Goal: Transaction & Acquisition: Register for event/course

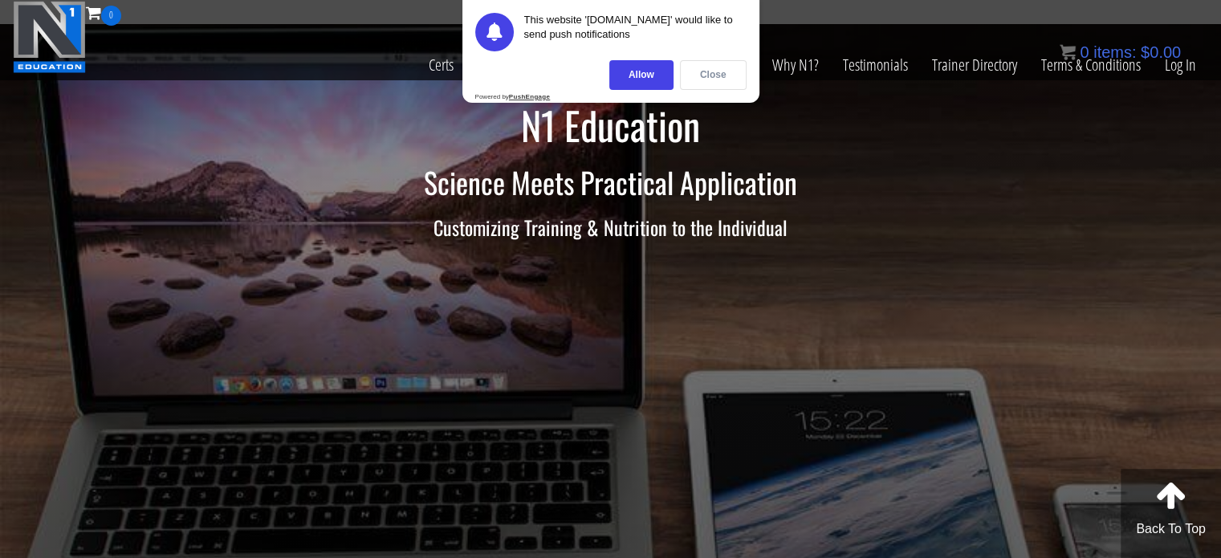
click at [699, 76] on div "Close" at bounding box center [713, 75] width 67 height 30
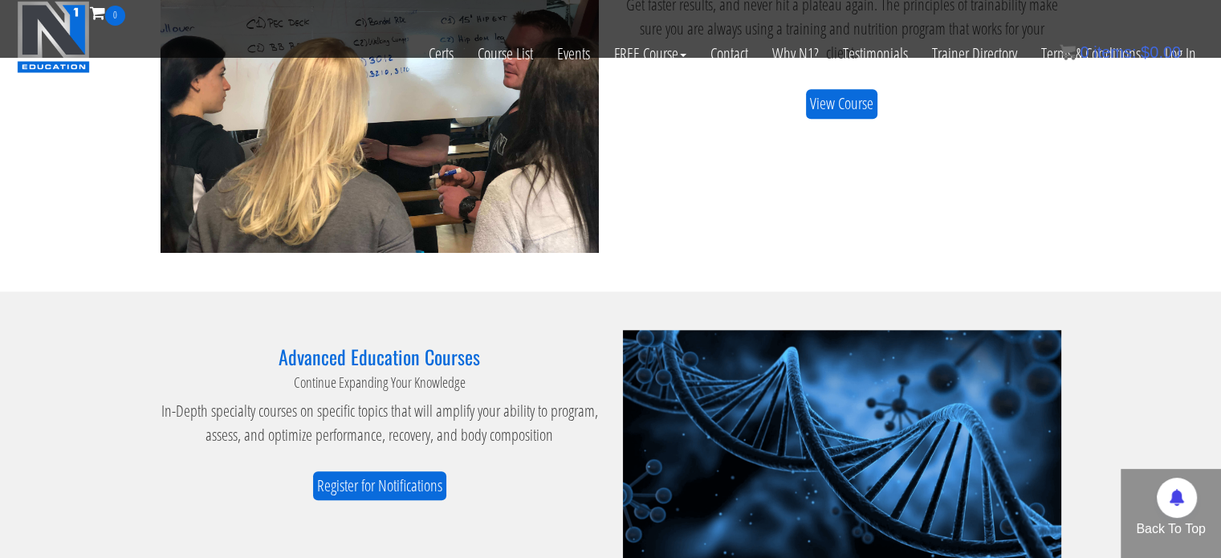
scroll to position [1907, 0]
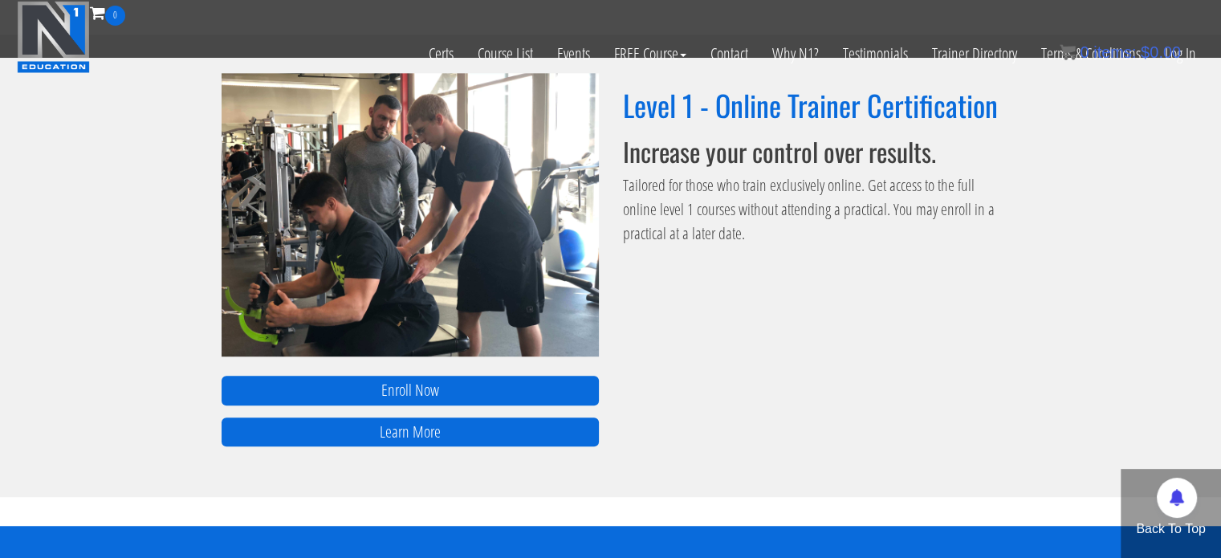
scroll to position [1097, 0]
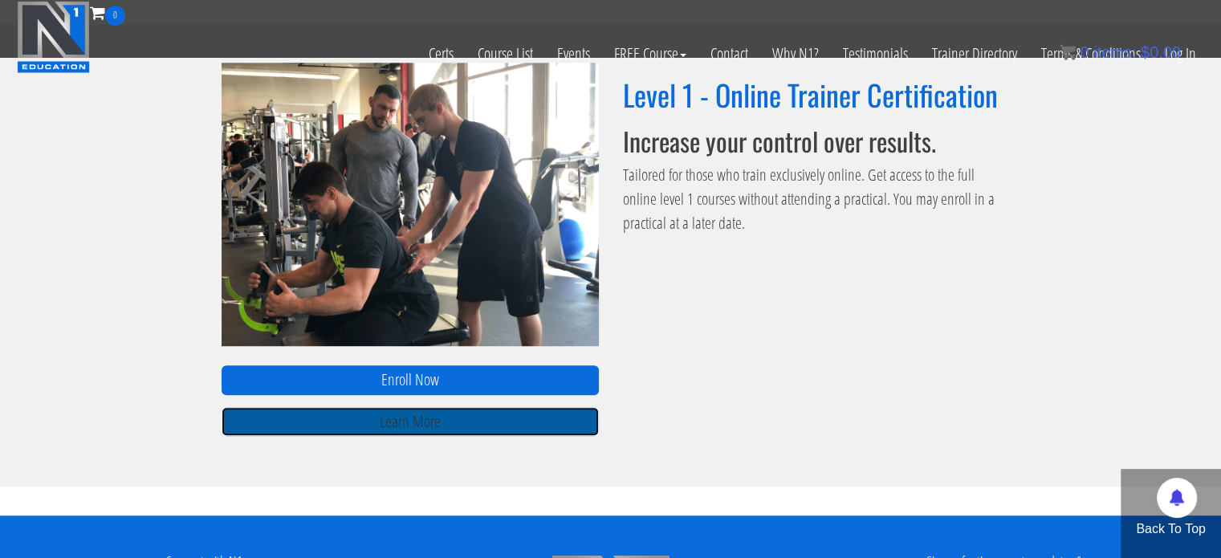
click at [411, 420] on link "Learn More" at bounding box center [410, 422] width 377 height 30
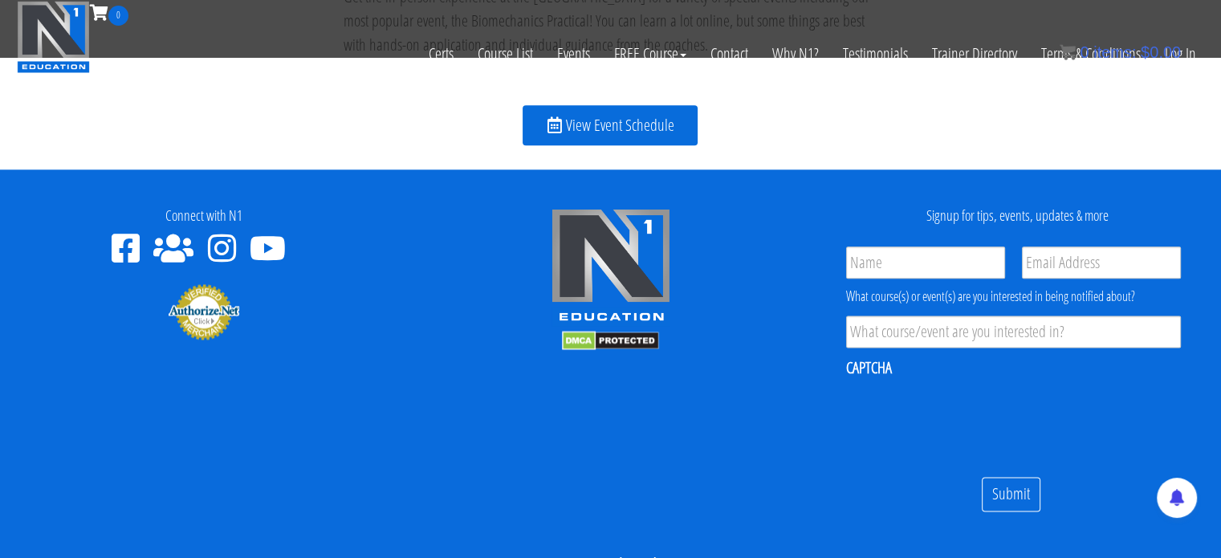
scroll to position [2105, 0]
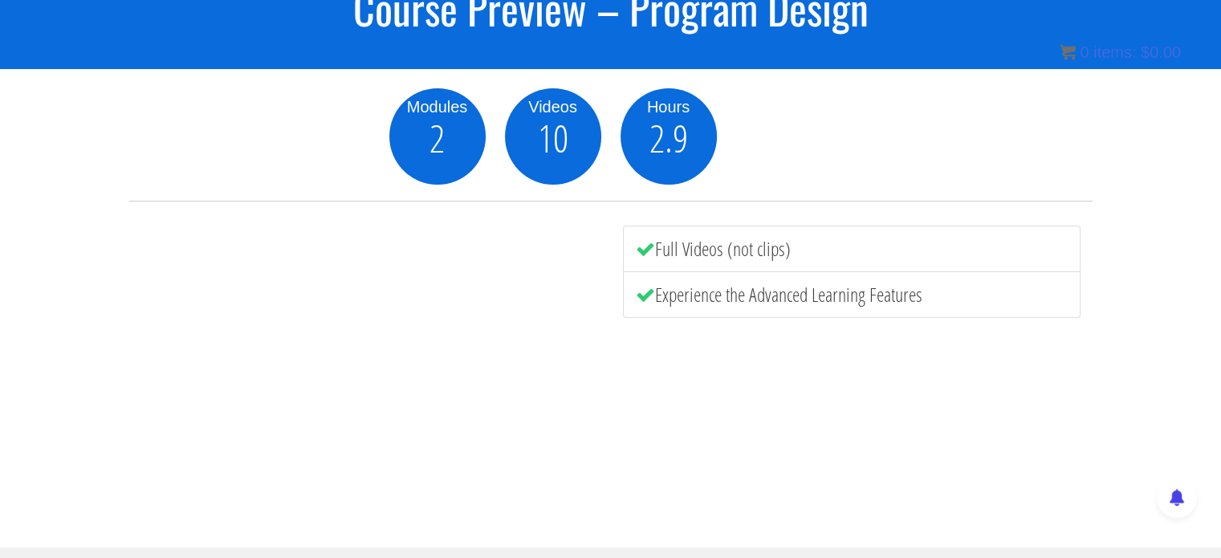
scroll to position [154, 0]
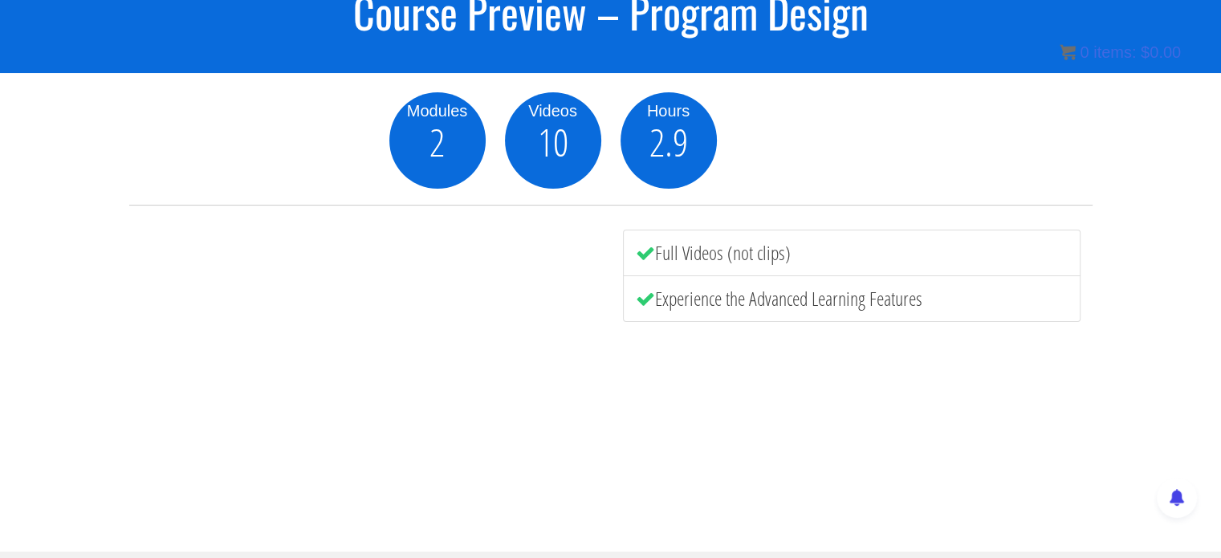
click at [969, 246] on li "Full Videos (not clips)" at bounding box center [852, 253] width 458 height 47
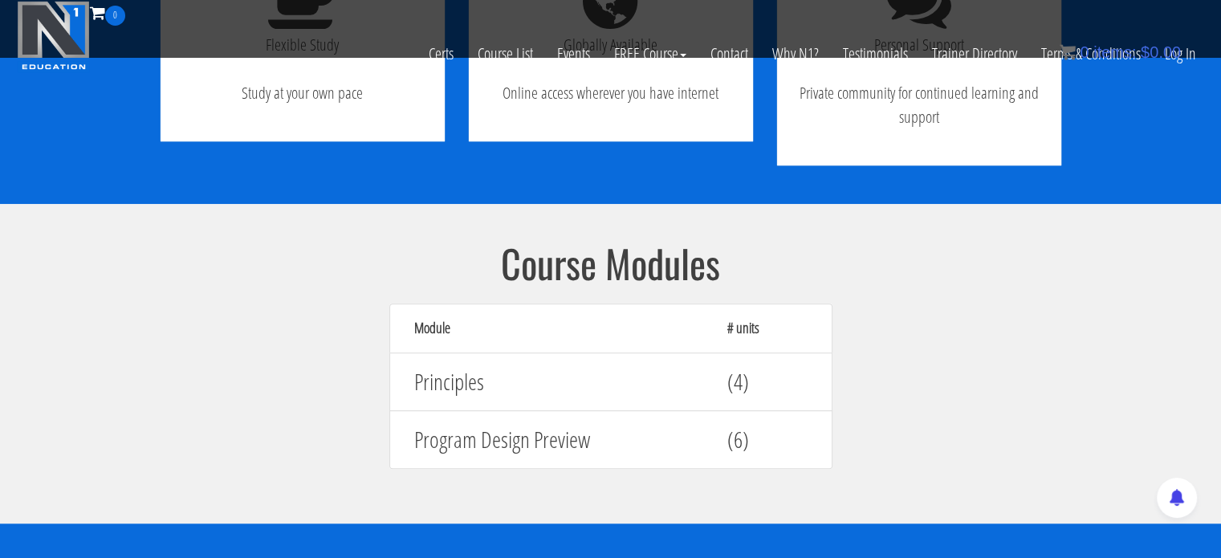
scroll to position [1316, 0]
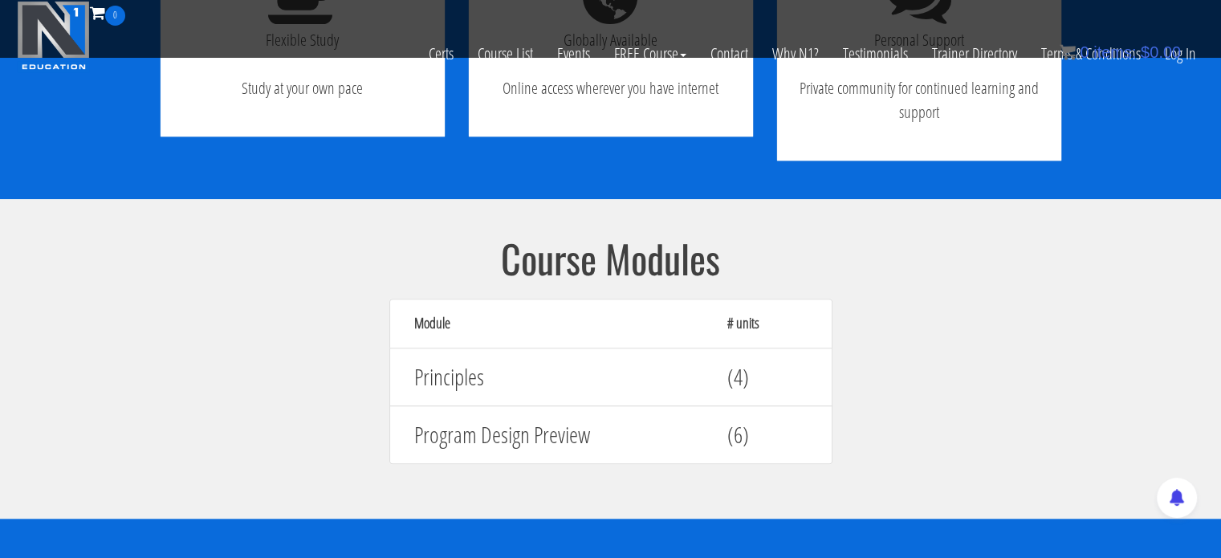
click at [733, 438] on h4 "(6)" at bounding box center [767, 434] width 80 height 25
click at [583, 437] on h4 "Program Design Preview" at bounding box center [558, 434] width 289 height 25
click at [507, 390] on div "Principles" at bounding box center [558, 376] width 313 height 41
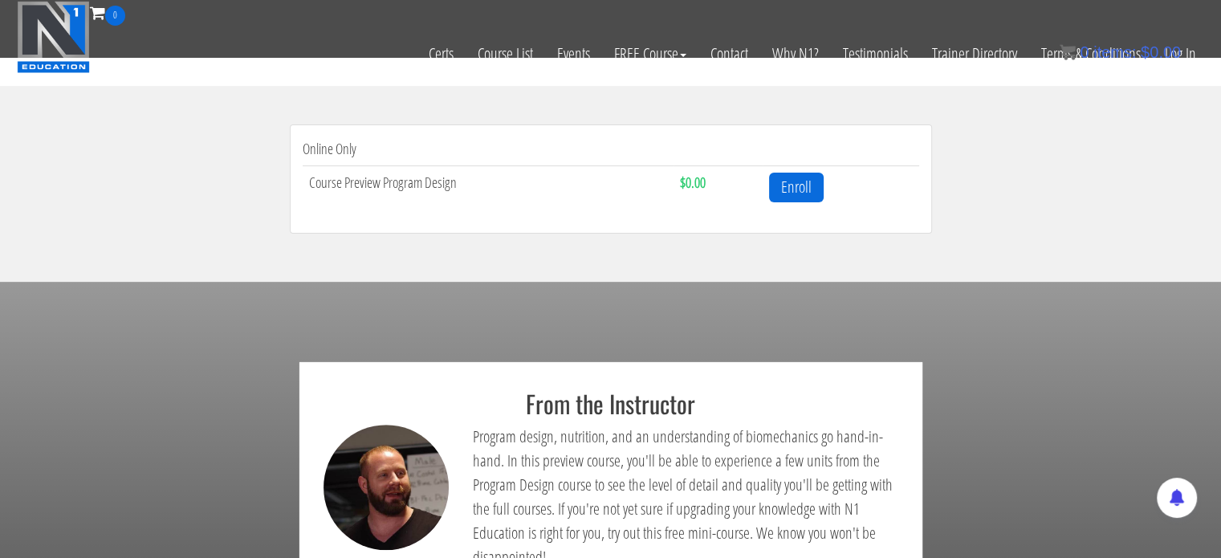
scroll to position [533, 0]
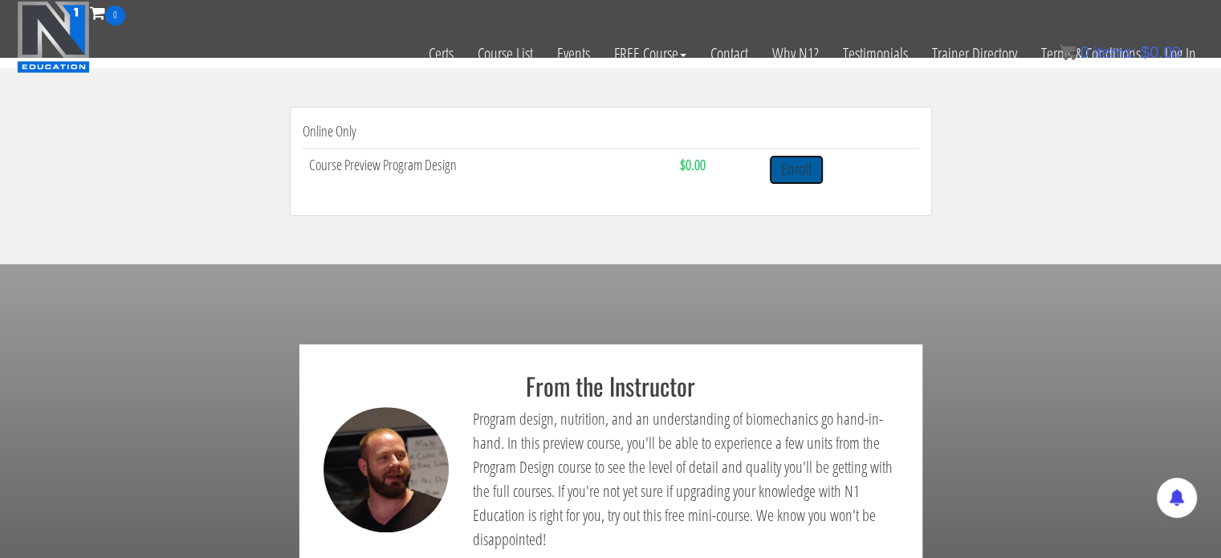
click at [800, 172] on link "Enroll" at bounding box center [796, 170] width 55 height 30
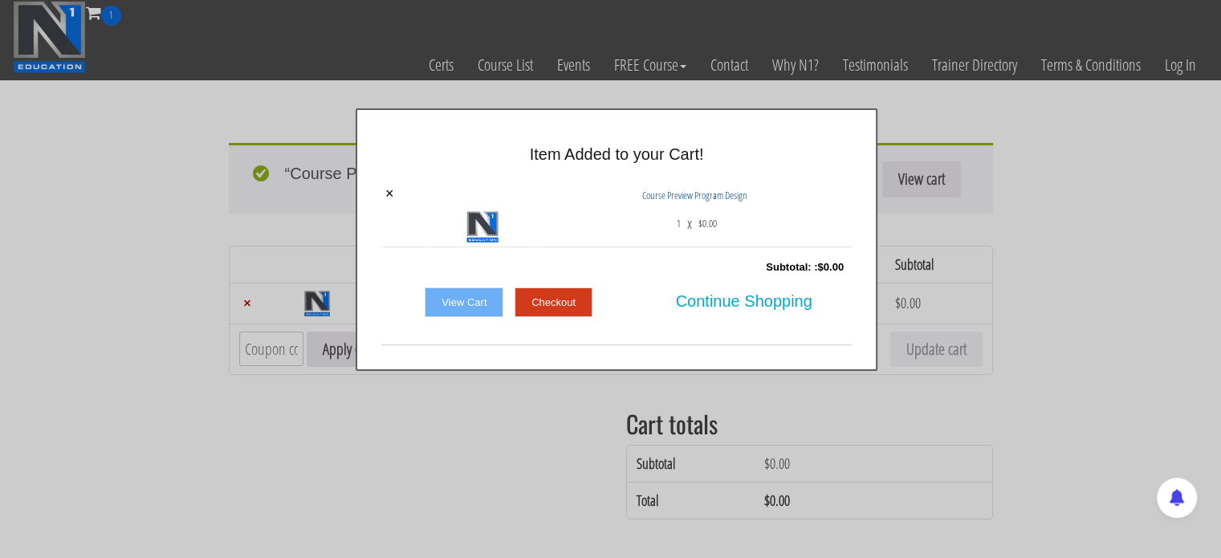
click at [474, 298] on link "View Cart" at bounding box center [464, 302] width 79 height 31
click at [550, 306] on link "Checkout" at bounding box center [554, 302] width 78 height 31
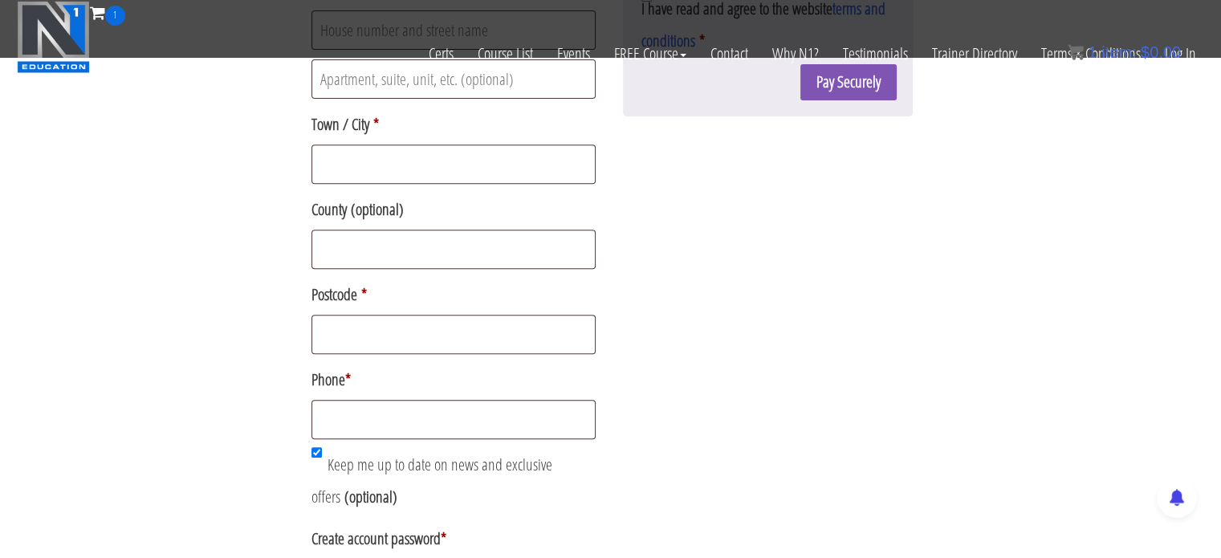
scroll to position [645, 0]
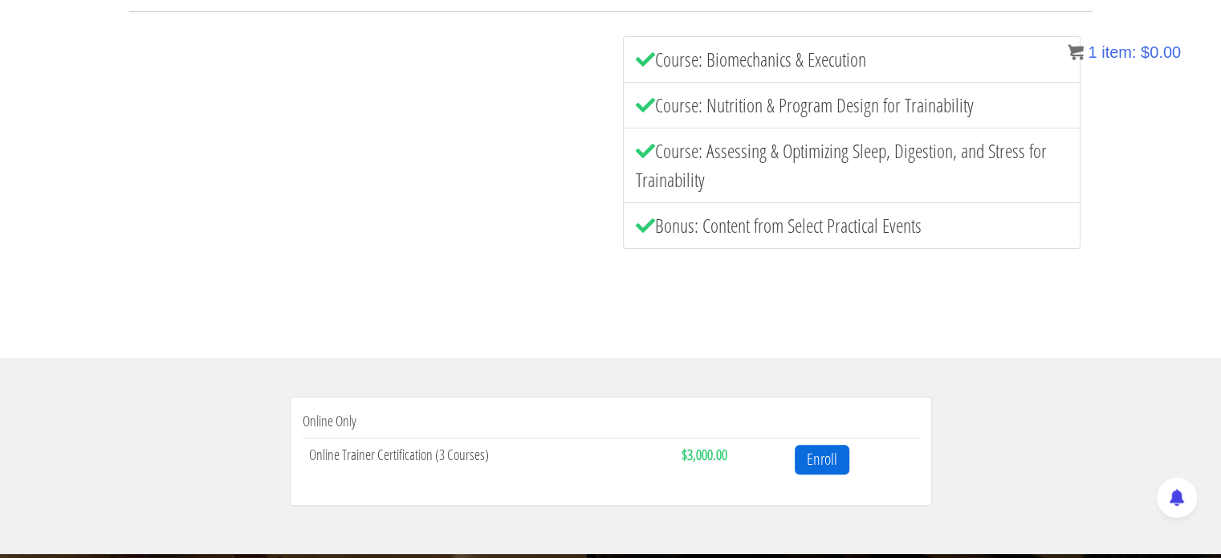
scroll to position [352, 0]
